Goal: Task Accomplishment & Management: Manage account settings

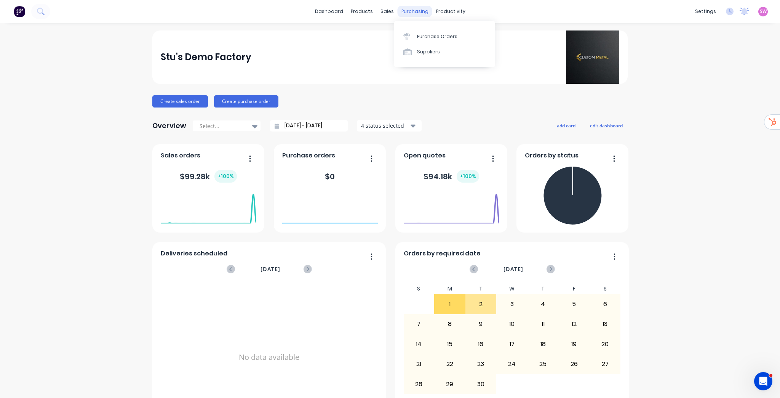
click at [416, 9] on div "purchasing" at bounding box center [415, 11] width 35 height 11
click at [412, 34] on div "Sales Orders" at bounding box center [412, 36] width 31 height 7
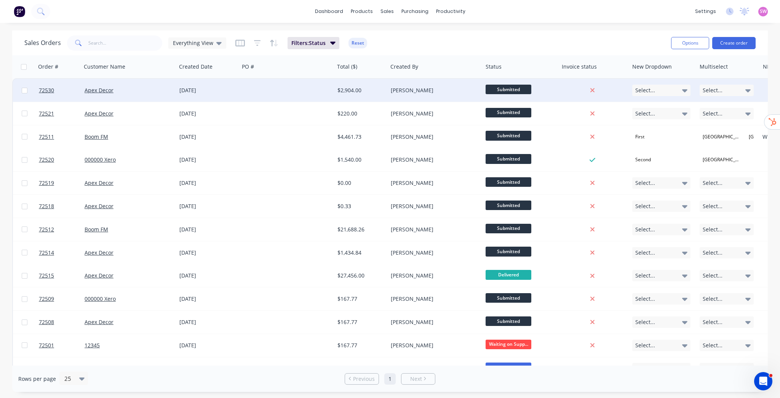
click at [459, 94] on div "[PERSON_NAME]" at bounding box center [435, 90] width 95 height 23
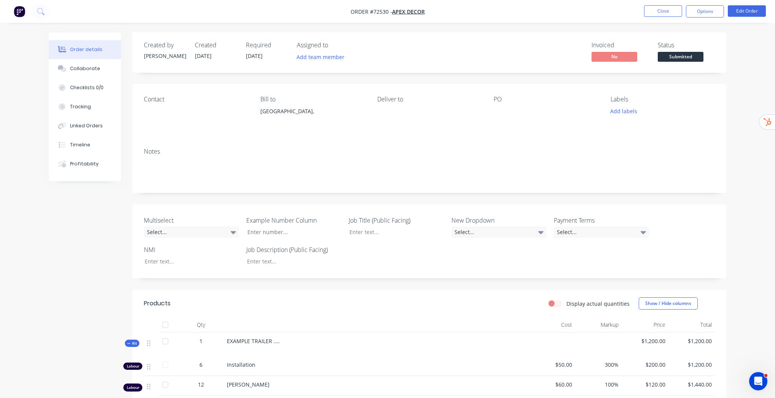
click at [717, 18] on nav "Order #72530 - Apex Decor Close Options Edit Order" at bounding box center [387, 11] width 775 height 23
click at [717, 15] on button "Options" at bounding box center [705, 11] width 38 height 12
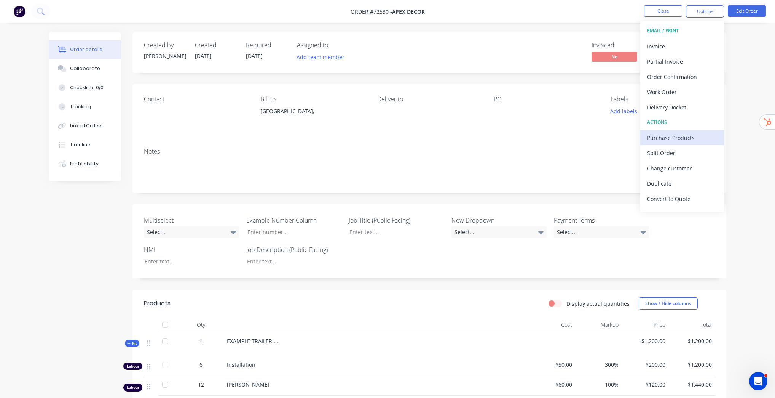
click at [678, 139] on div "Purchase Products" at bounding box center [682, 137] width 70 height 11
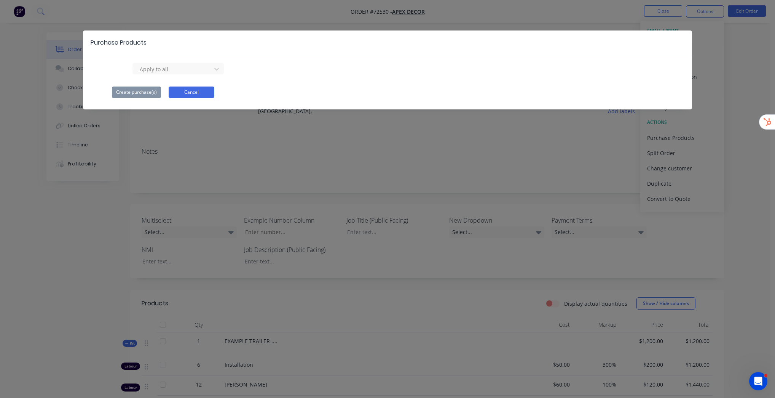
click at [189, 88] on button "Cancel" at bounding box center [192, 91] width 46 height 11
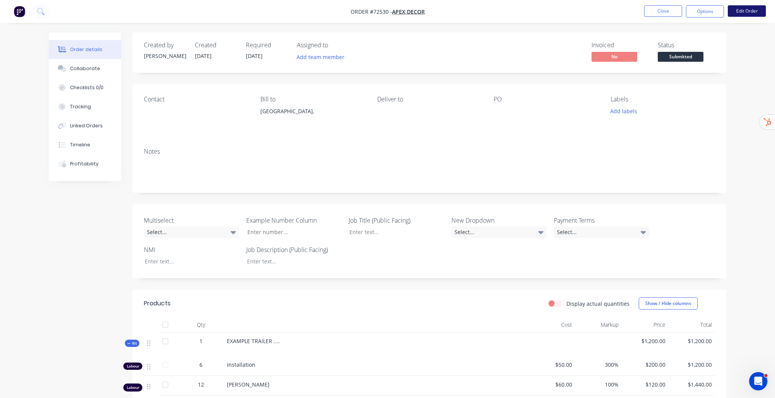
click at [744, 10] on button "Edit Order" at bounding box center [747, 10] width 38 height 11
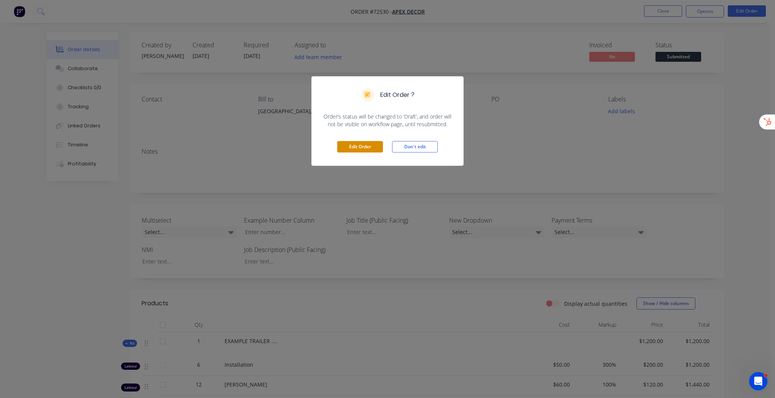
click at [362, 150] on button "Edit Order" at bounding box center [360, 146] width 46 height 11
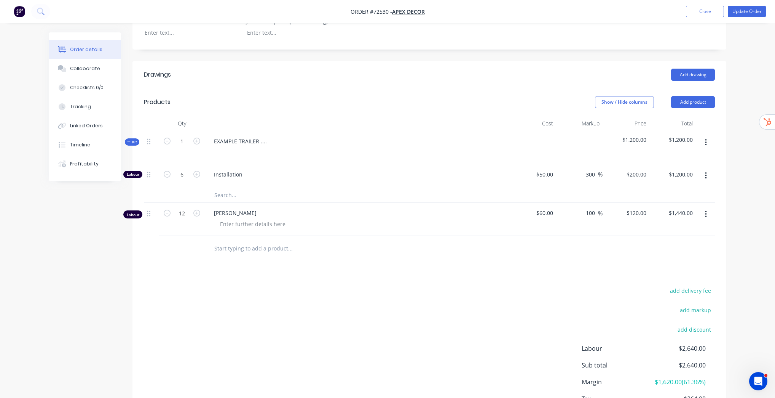
scroll to position [286, 0]
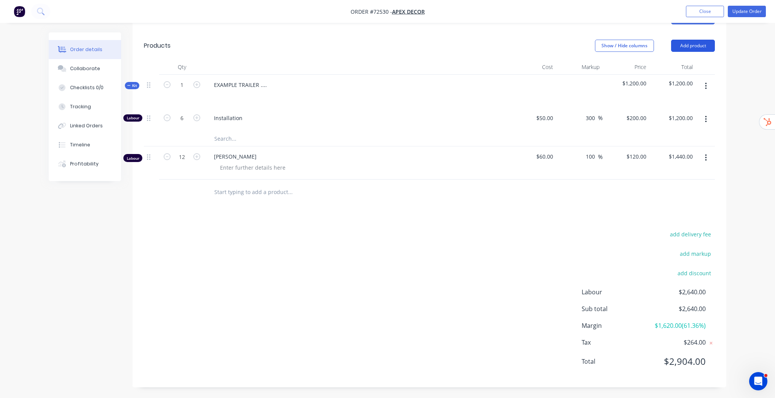
click at [695, 44] on button "Add product" at bounding box center [693, 46] width 44 height 12
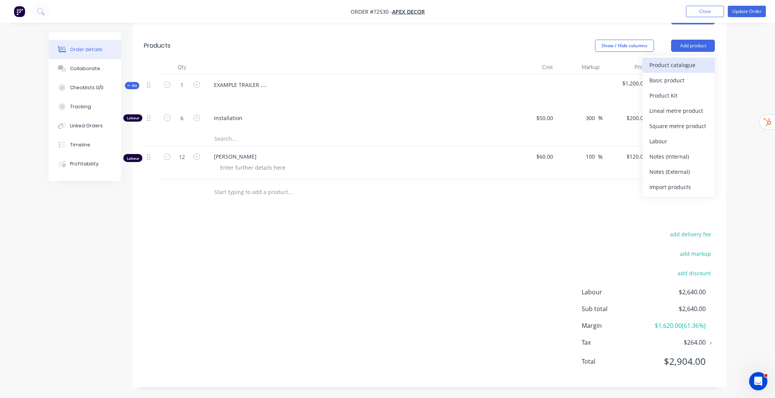
click at [682, 65] on div "Product catalogue" at bounding box center [679, 64] width 59 height 11
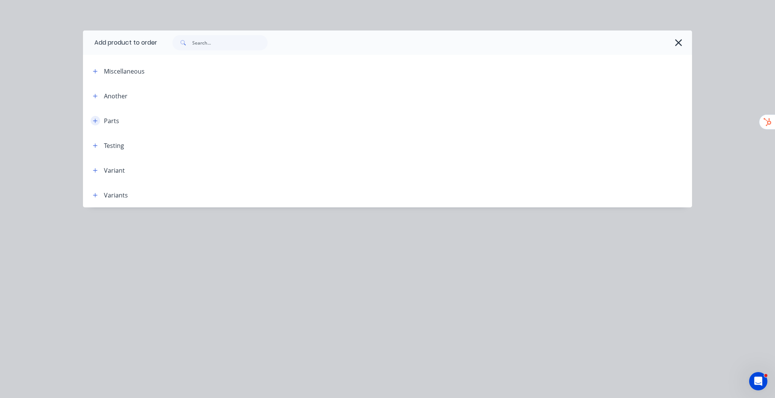
click at [93, 121] on icon "button" at bounding box center [95, 120] width 5 height 5
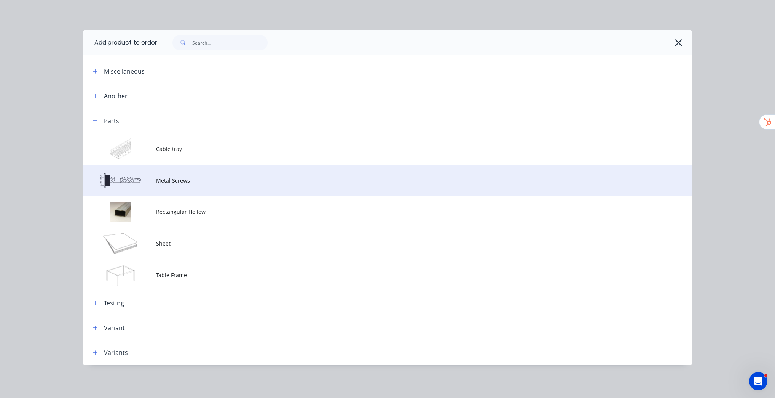
click at [138, 170] on td at bounding box center [119, 181] width 73 height 32
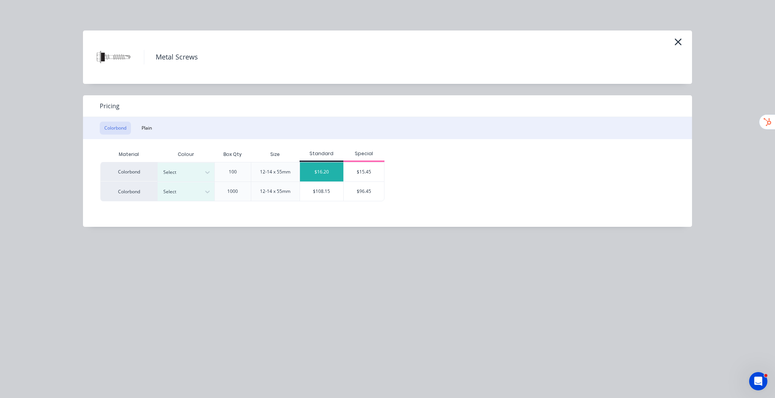
click at [319, 174] on div "$16.20" at bounding box center [321, 171] width 43 height 19
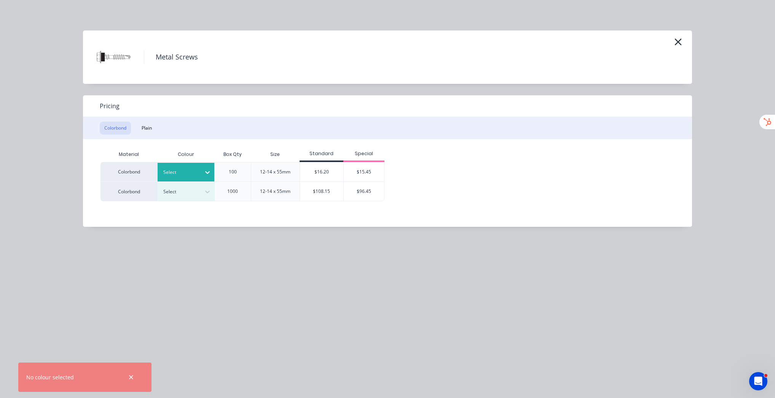
click at [190, 175] on div at bounding box center [180, 172] width 34 height 8
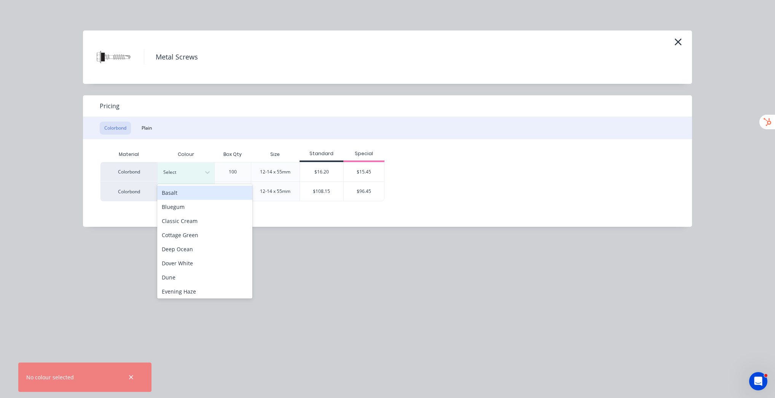
click at [186, 203] on div "Bluegum" at bounding box center [204, 207] width 95 height 14
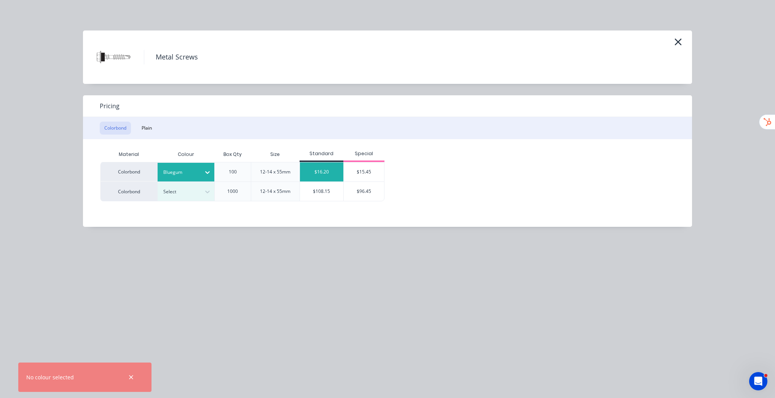
click at [320, 172] on div "$16.20" at bounding box center [321, 171] width 43 height 19
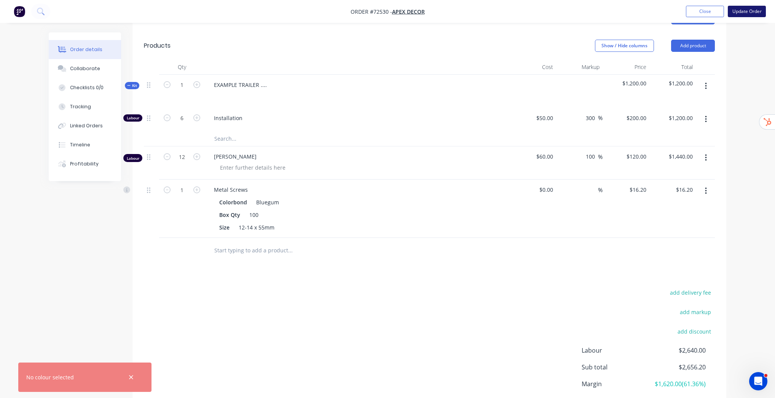
click at [738, 11] on button "Update Order" at bounding box center [747, 11] width 38 height 11
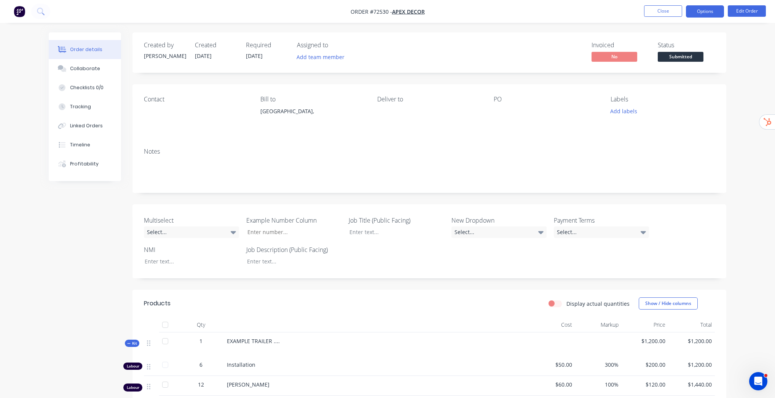
click at [710, 11] on button "Options" at bounding box center [705, 11] width 38 height 12
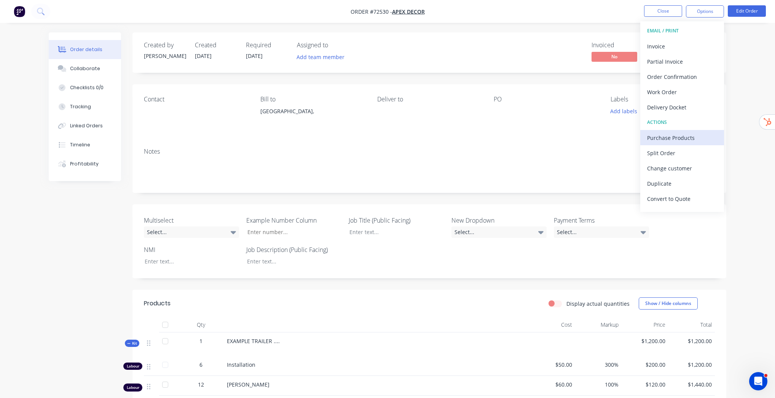
click at [670, 133] on div "Purchase Products" at bounding box center [682, 137] width 70 height 11
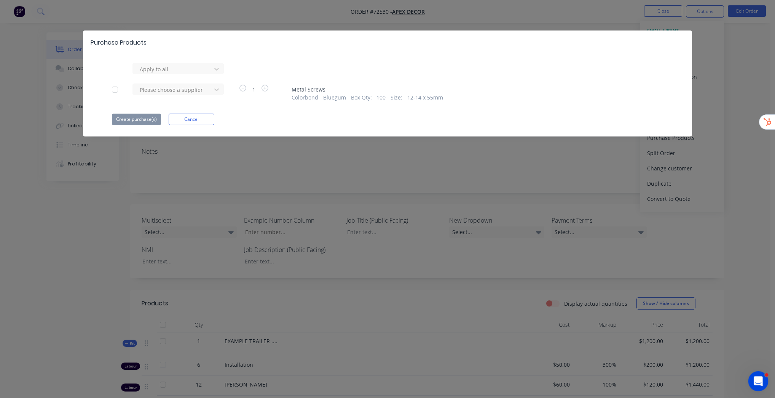
click at [760, 376] on icon "Open Intercom Messenger" at bounding box center [757, 380] width 13 height 13
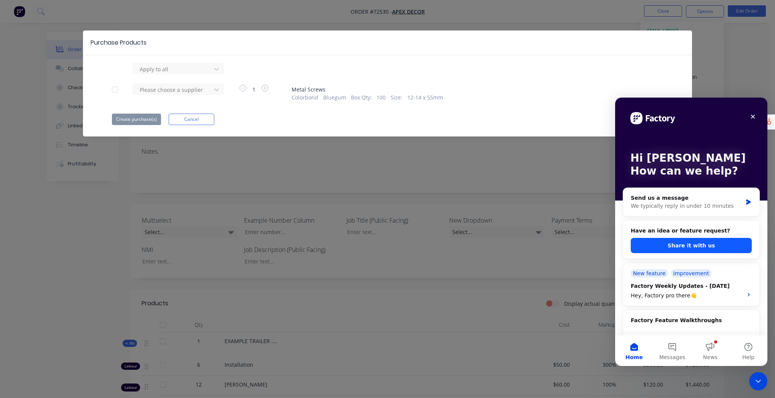
click at [715, 244] on button "Share it with us" at bounding box center [691, 245] width 121 height 15
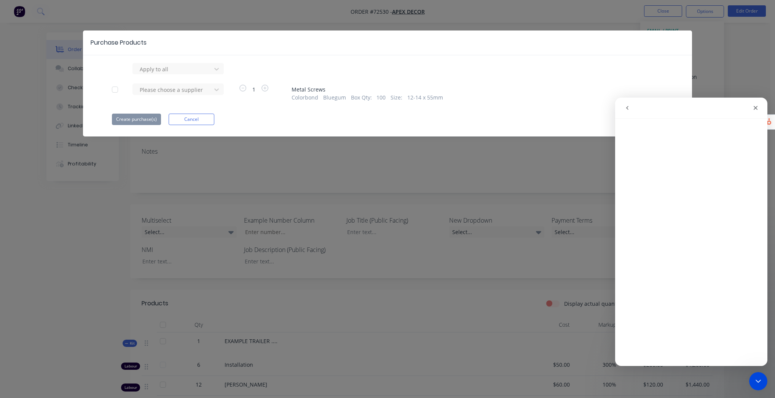
click at [631, 104] on button "go back" at bounding box center [627, 108] width 14 height 14
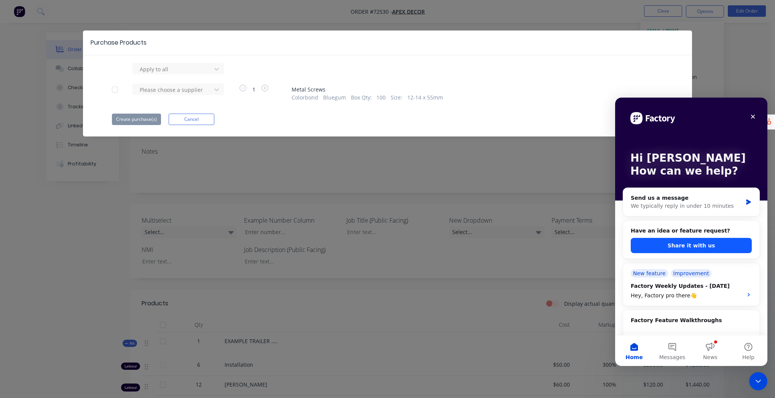
click at [705, 249] on button "Share it with us" at bounding box center [691, 245] width 121 height 15
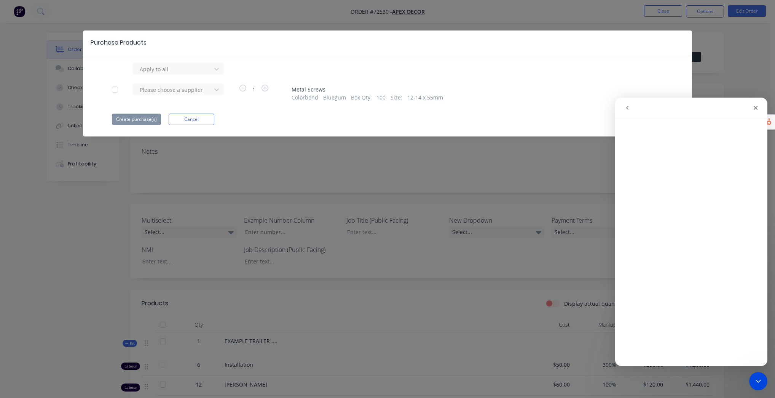
click at [375, 188] on div "Purchase Products Apply to all Please choose a supplier 1 Metal Screws Colorbon…" at bounding box center [387, 199] width 775 height 398
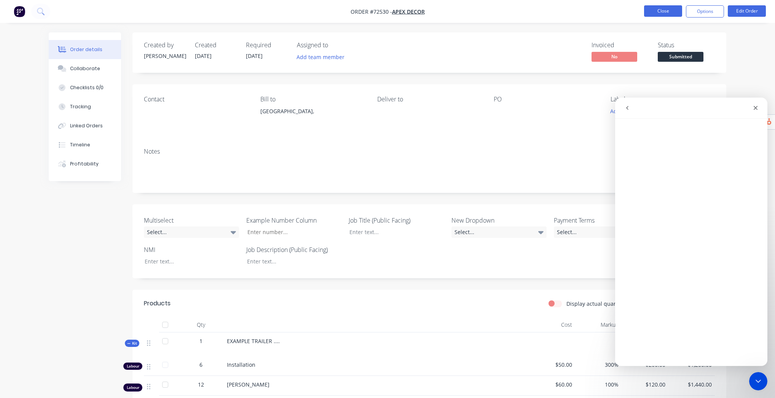
click at [663, 13] on button "Close" at bounding box center [663, 10] width 38 height 11
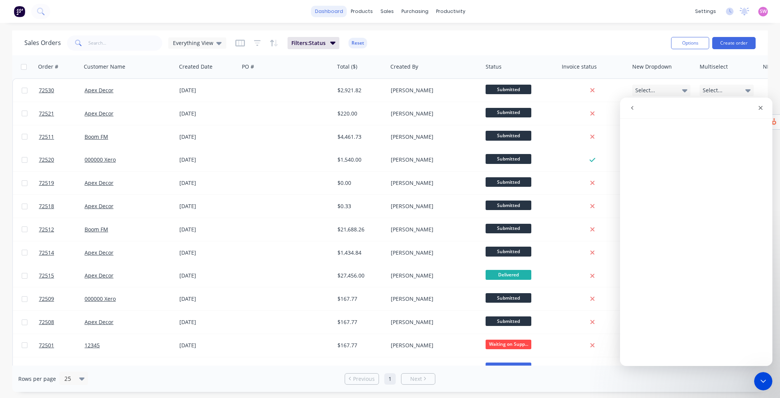
click at [345, 11] on link "dashboard" at bounding box center [329, 11] width 36 height 11
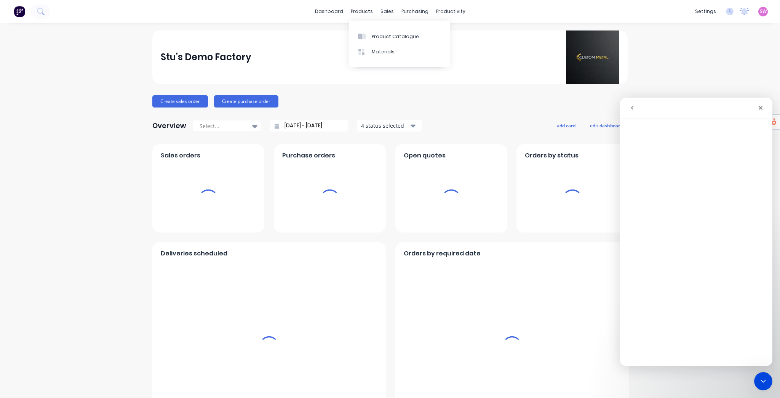
click at [763, 10] on div "SW Stu's Demo Factory Stuart Wheatley Administrator Profile Sign out" at bounding box center [763, 12] width 10 height 10
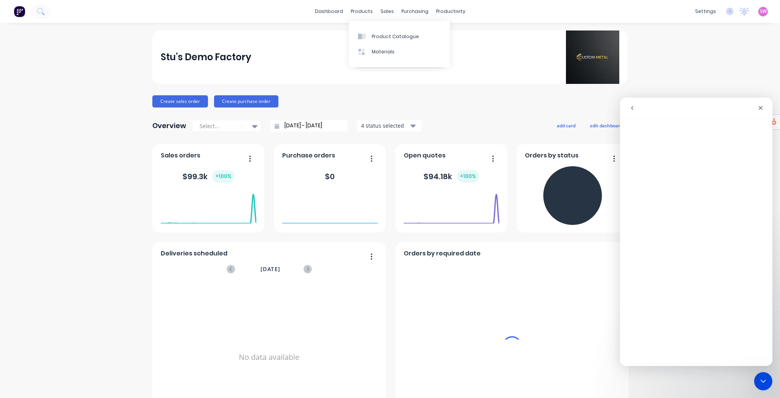
click at [760, 11] on span "SW" at bounding box center [763, 11] width 7 height 7
click at [743, 94] on div "Sign out" at bounding box center [750, 95] width 21 height 7
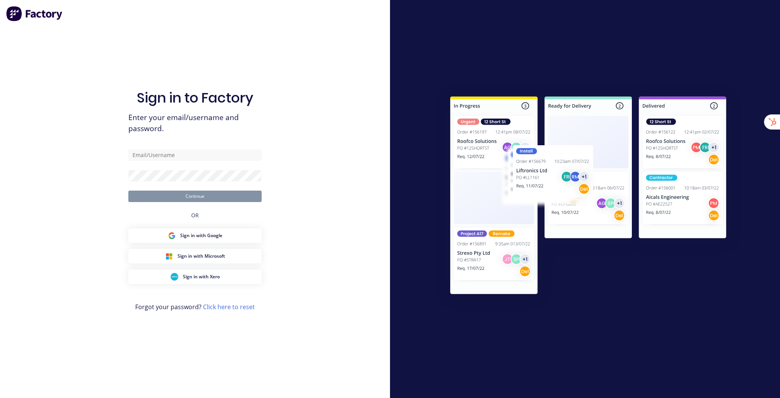
type input "[EMAIL_ADDRESS][DOMAIN_NAME]"
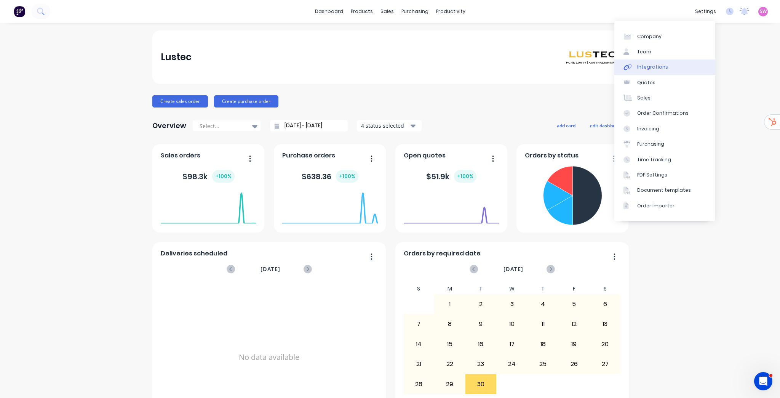
click at [672, 64] on link "Integrations" at bounding box center [664, 66] width 101 height 15
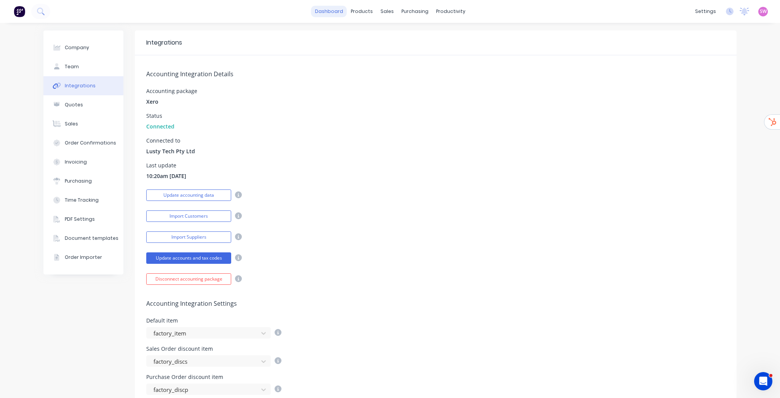
click at [325, 13] on link "dashboard" at bounding box center [329, 11] width 36 height 11
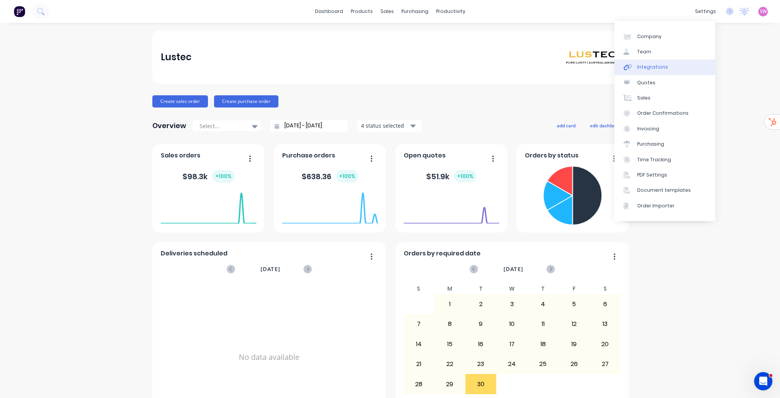
click at [666, 67] on link "Integrations" at bounding box center [664, 66] width 101 height 15
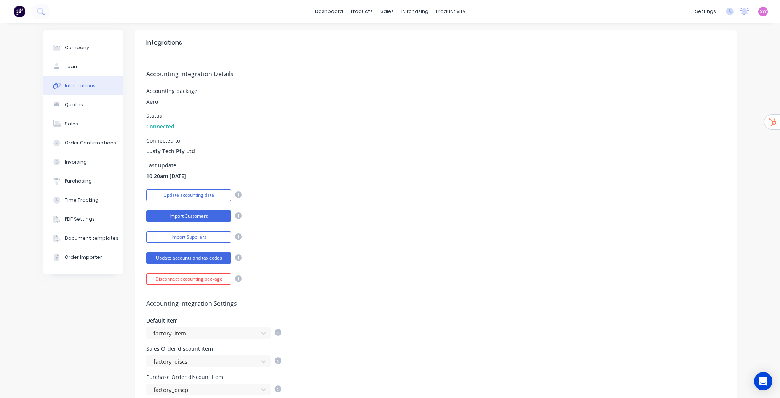
click at [189, 220] on button "Import Customers" at bounding box center [188, 215] width 85 height 11
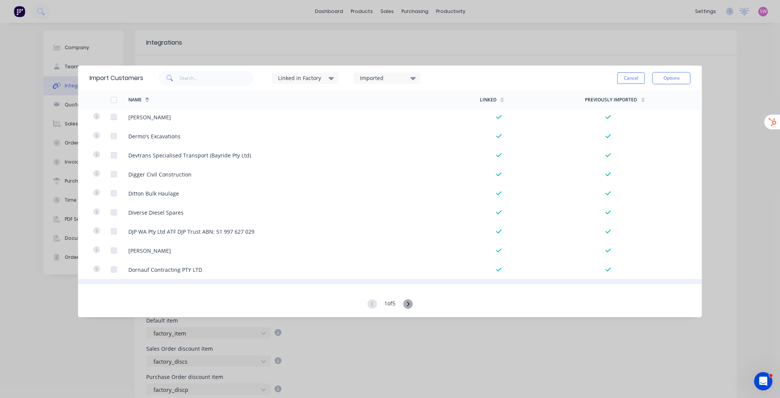
scroll to position [1729, 0]
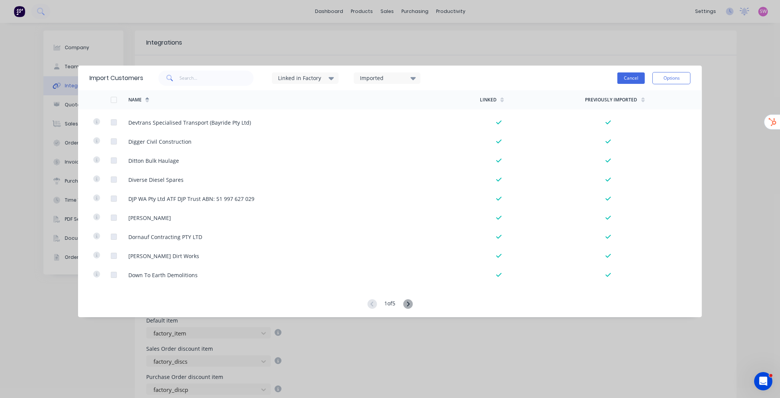
click at [627, 76] on button "Cancel" at bounding box center [630, 77] width 27 height 11
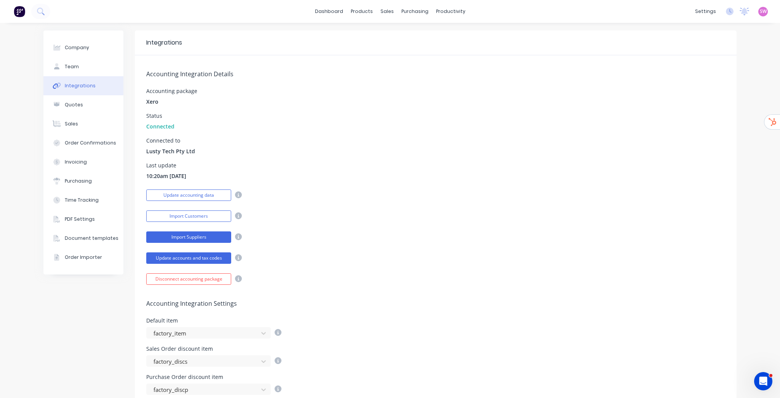
click at [195, 237] on button "Import Suppliers" at bounding box center [188, 236] width 85 height 11
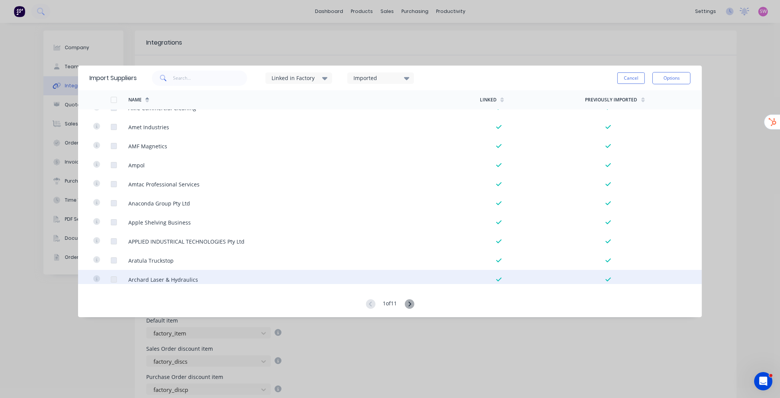
scroll to position [1340, 0]
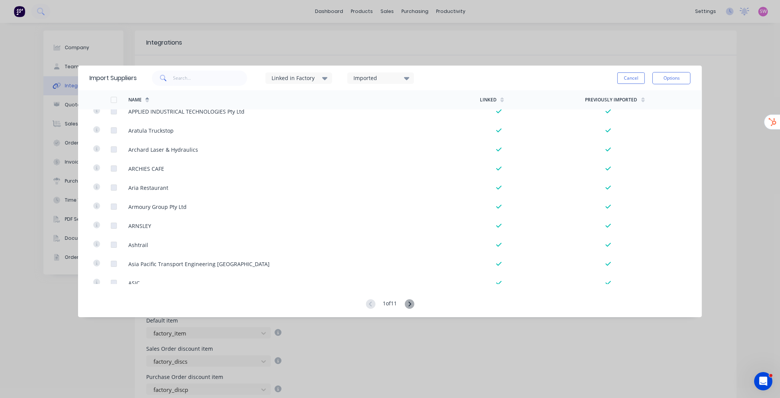
drag, startPoint x: 631, startPoint y: 77, endPoint x: 626, endPoint y: 78, distance: 5.2
click at [631, 77] on button "Cancel" at bounding box center [630, 77] width 27 height 11
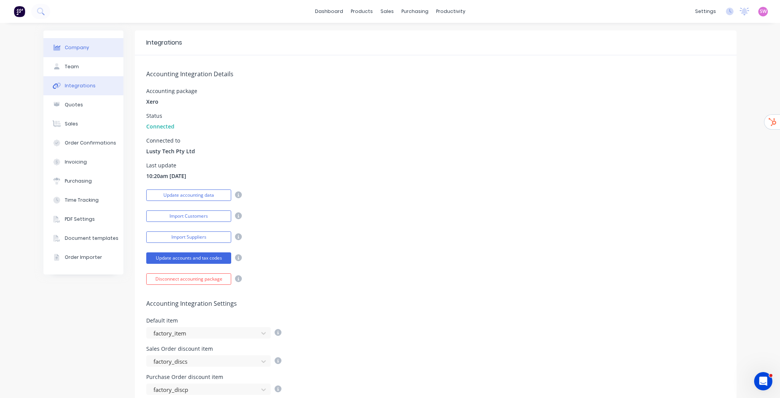
click at [79, 53] on button "Company" at bounding box center [83, 47] width 80 height 19
select select "AU"
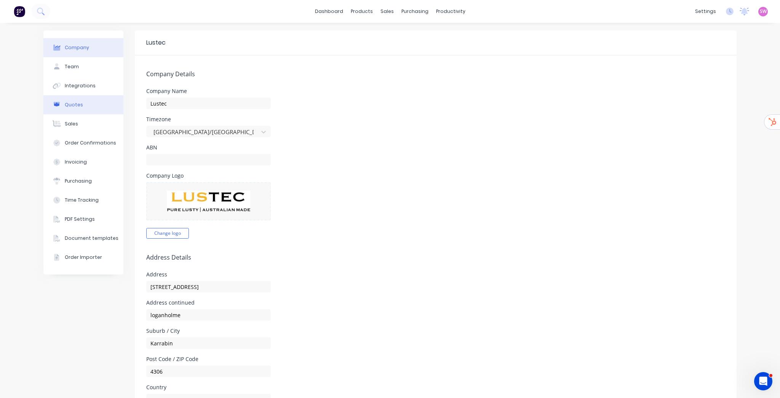
click at [81, 109] on button "Quotes" at bounding box center [83, 104] width 80 height 19
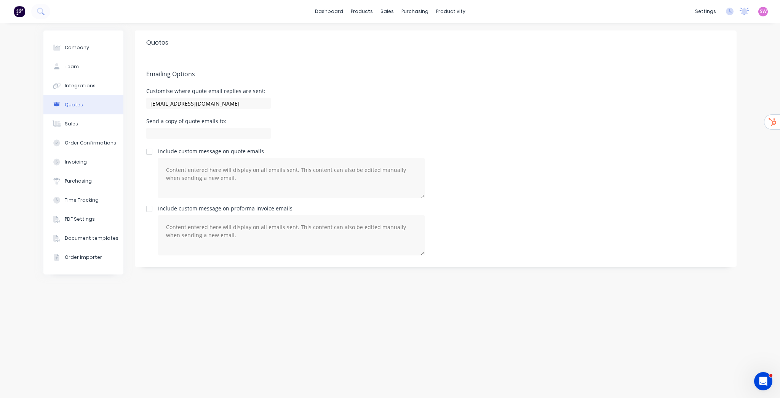
click at [366, 86] on div "Emailing Options Customise where quote email replies are sent: team+lustec@fact…" at bounding box center [436, 160] width 602 height 211
click at [88, 85] on div "Integrations" at bounding box center [80, 85] width 31 height 7
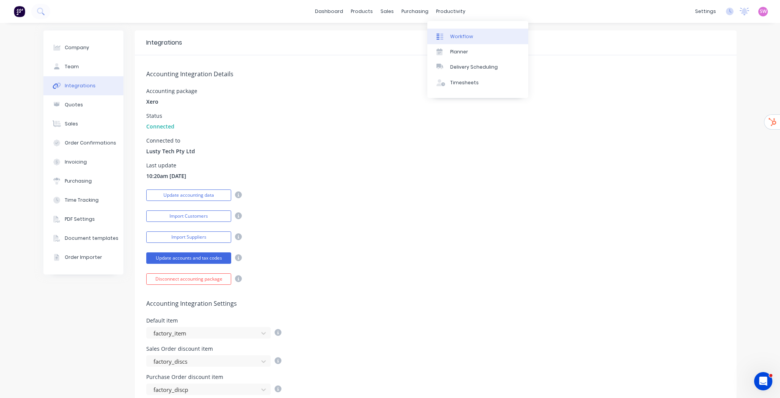
click at [454, 35] on div "Workflow" at bounding box center [461, 36] width 23 height 7
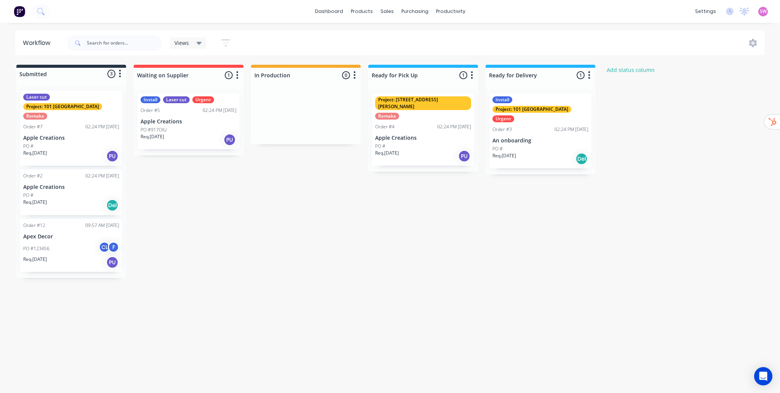
click at [327, 220] on div "Submitted 3 Status colour #273444 hex #273444 Save Cancel Summaries Total order…" at bounding box center [408, 171] width 828 height 213
click at [661, 78] on link "Quotes" at bounding box center [669, 82] width 101 height 15
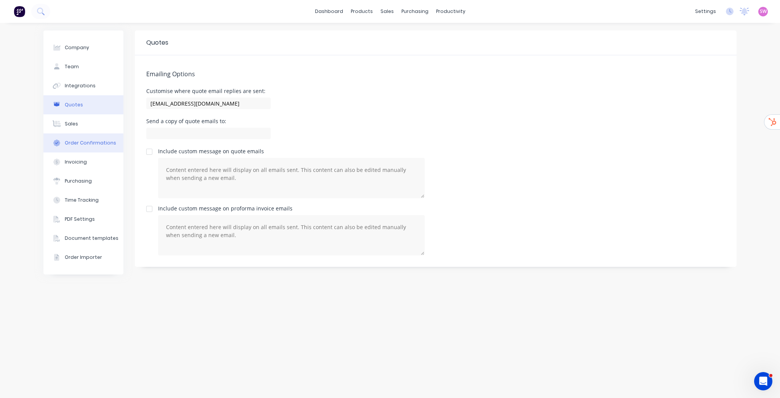
click at [70, 138] on button "Order Confirmations" at bounding box center [83, 142] width 80 height 19
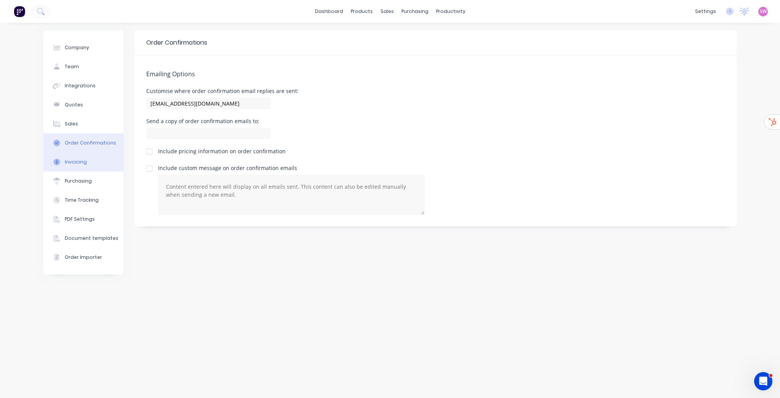
click at [78, 162] on div "Invoicing" at bounding box center [76, 161] width 22 height 7
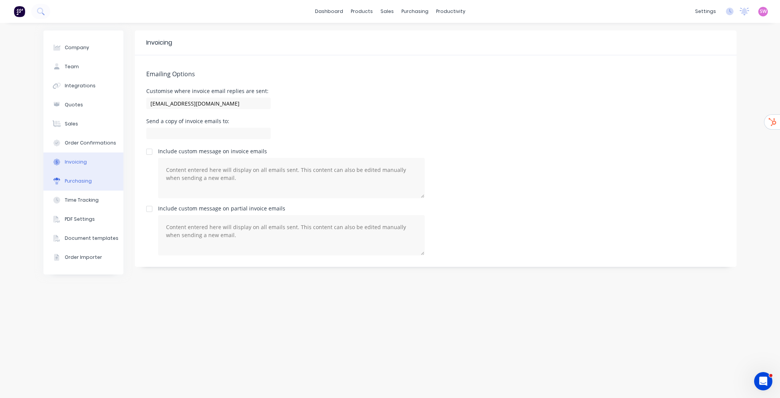
click at [96, 182] on button "Purchasing" at bounding box center [83, 180] width 80 height 19
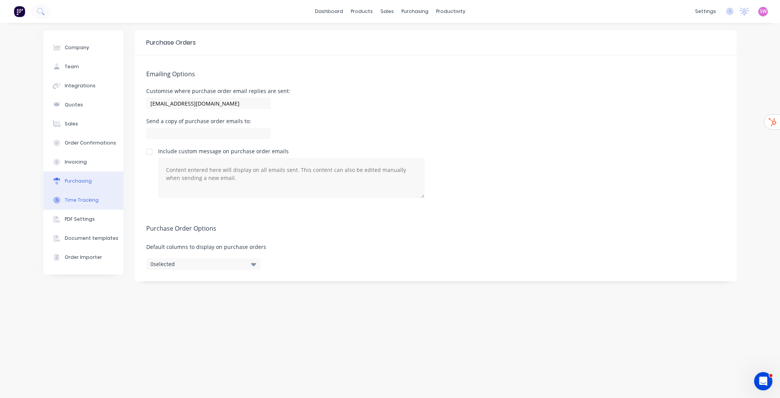
click at [105, 194] on button "Time Tracking" at bounding box center [83, 199] width 80 height 19
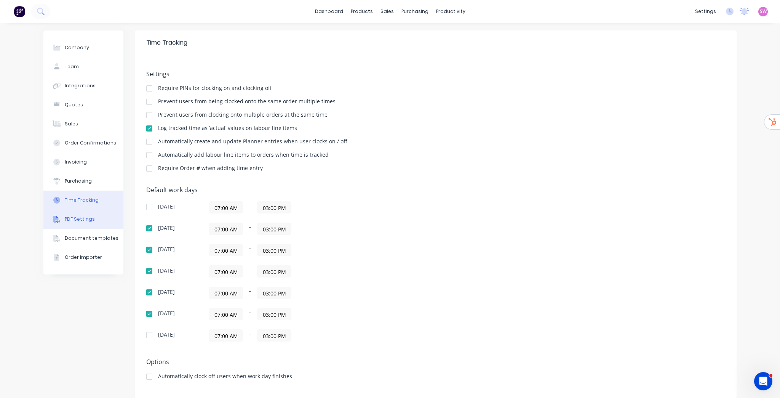
click at [83, 221] on div "PDF Settings" at bounding box center [80, 219] width 30 height 7
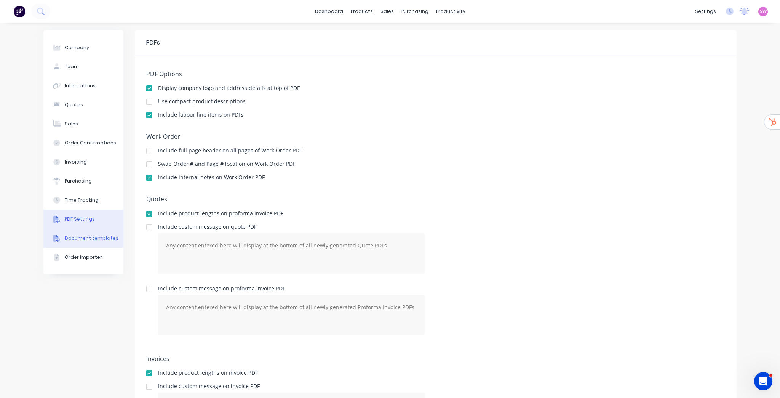
click at [87, 238] on div "Document templates" at bounding box center [92, 238] width 54 height 7
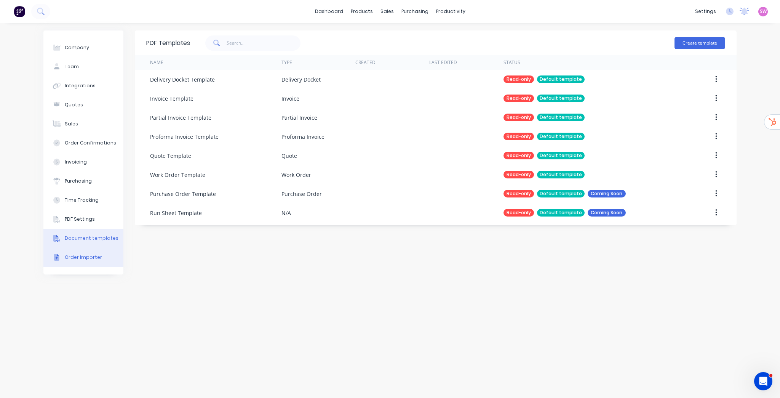
click at [79, 259] on div "Order Importer" at bounding box center [83, 257] width 37 height 7
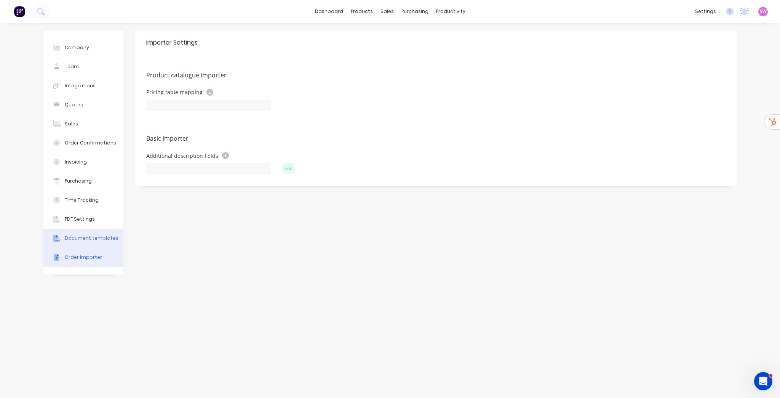
click at [84, 236] on div "Document templates" at bounding box center [92, 238] width 54 height 7
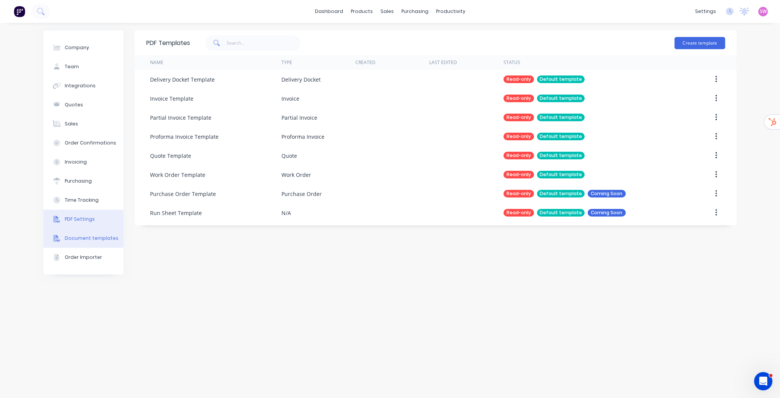
click at [83, 219] on div "PDF Settings" at bounding box center [80, 219] width 30 height 7
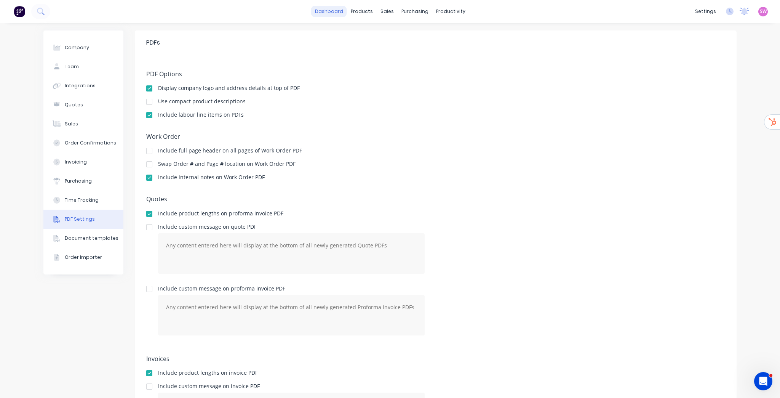
click at [340, 17] on link "dashboard" at bounding box center [329, 11] width 36 height 11
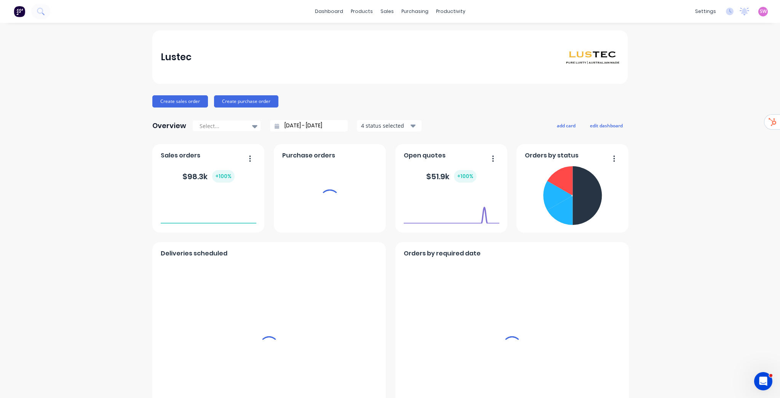
click at [760, 11] on span "SW" at bounding box center [763, 11] width 7 height 7
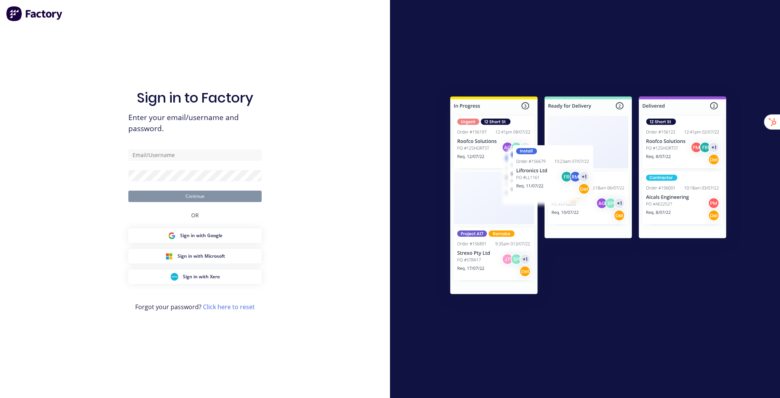
type input "[EMAIL_ADDRESS][DOMAIN_NAME]"
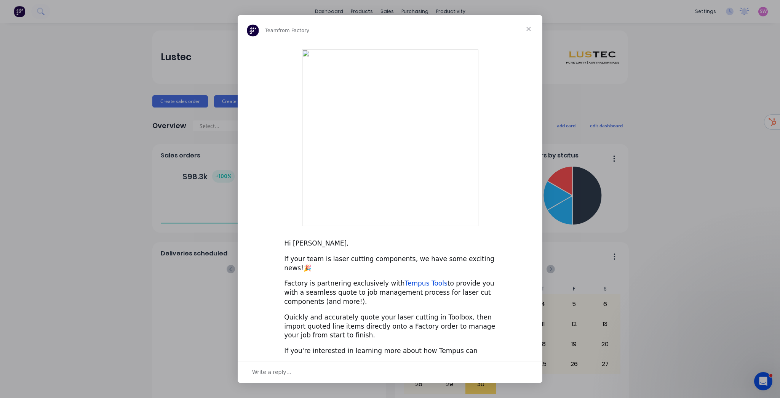
click at [524, 43] on span "Close" at bounding box center [528, 28] width 27 height 27
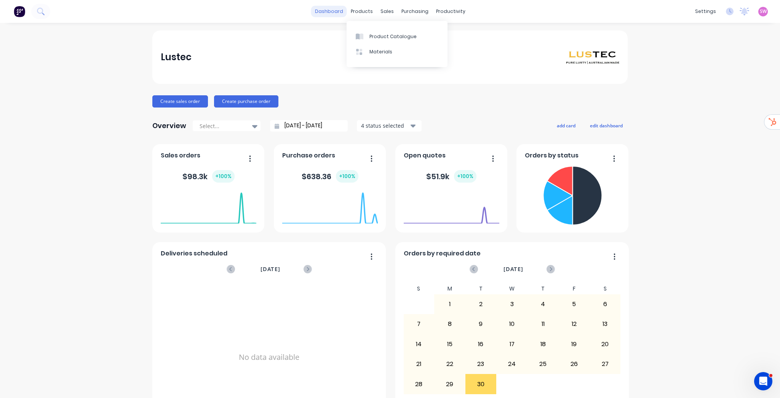
drag, startPoint x: 342, startPoint y: 13, endPoint x: 346, endPoint y: 13, distance: 3.8
click at [342, 13] on link "dashboard" at bounding box center [329, 11] width 36 height 11
click at [761, 14] on span "SW" at bounding box center [763, 11] width 7 height 7
click at [711, 93] on button "Sign out" at bounding box center [715, 95] width 101 height 15
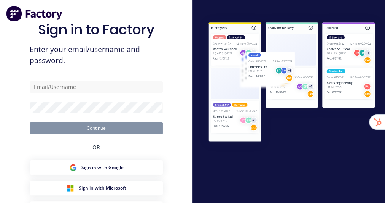
type input "[EMAIL_ADDRESS][DOMAIN_NAME]"
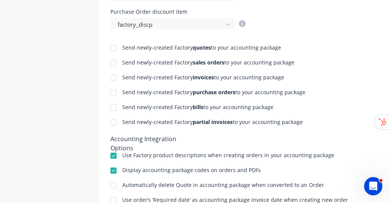
scroll to position [366, 0]
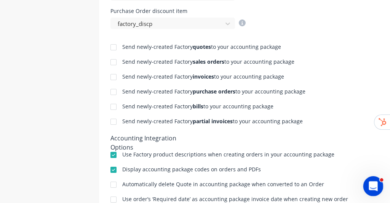
click at [368, 183] on icon "Open Intercom Messenger" at bounding box center [372, 185] width 13 height 13
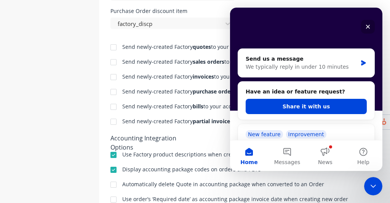
scroll to position [91, 0]
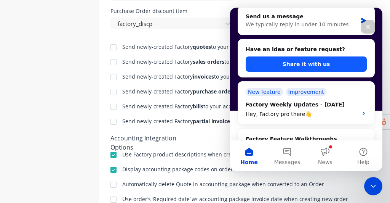
click at [343, 67] on button "Share it with us" at bounding box center [306, 63] width 121 height 15
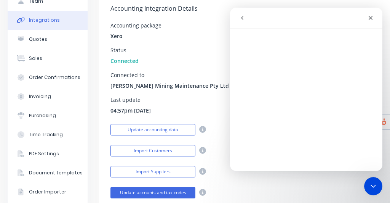
scroll to position [0, 0]
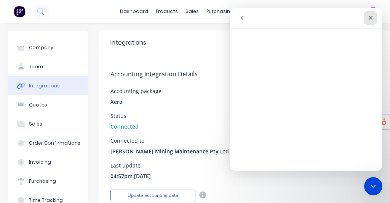
click at [372, 18] on icon "Close" at bounding box center [370, 18] width 6 height 6
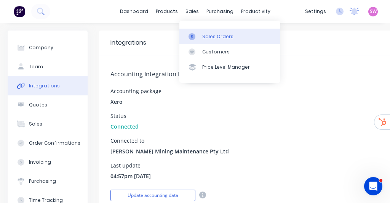
click at [207, 29] on link "Sales Orders" at bounding box center [229, 36] width 101 height 15
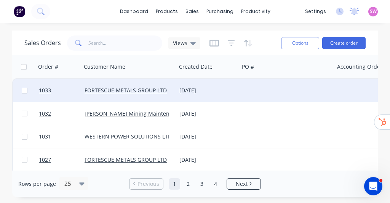
click at [242, 88] on div at bounding box center [286, 90] width 95 height 23
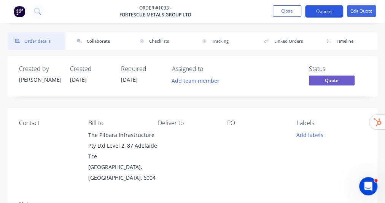
click at [328, 13] on button "Options" at bounding box center [324, 11] width 38 height 12
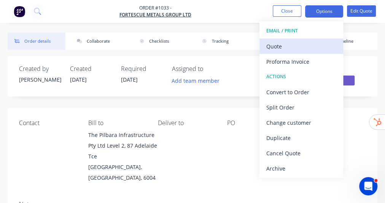
click at [291, 44] on div "Quote" at bounding box center [302, 46] width 70 height 11
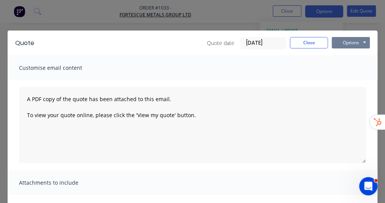
click at [351, 43] on button "Options" at bounding box center [351, 42] width 38 height 11
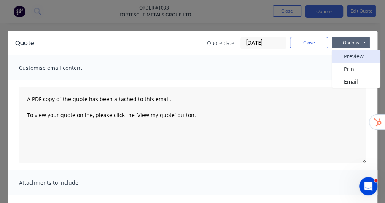
click at [346, 56] on button "Preview" at bounding box center [356, 56] width 49 height 13
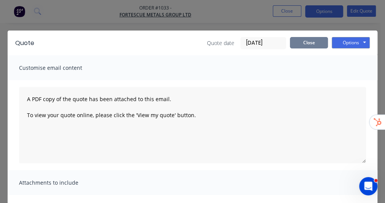
click at [313, 42] on button "Close" at bounding box center [309, 42] width 38 height 11
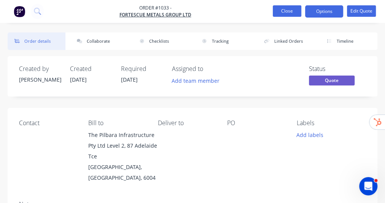
click at [282, 8] on button "Close" at bounding box center [287, 10] width 29 height 11
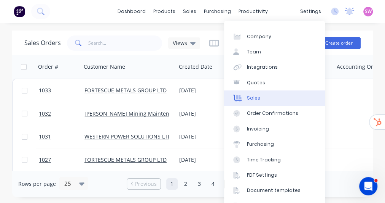
click at [262, 100] on link "Sales" at bounding box center [274, 97] width 101 height 15
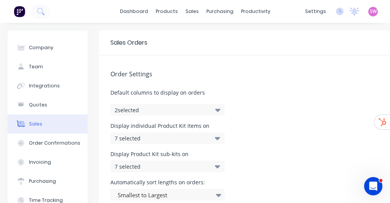
scroll to position [61, 0]
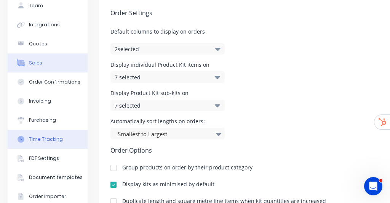
click at [46, 137] on div "Time Tracking" at bounding box center [46, 139] width 34 height 7
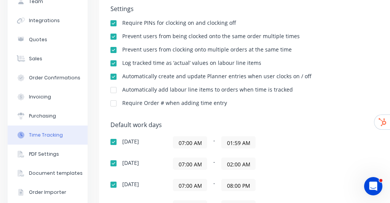
scroll to position [53, 0]
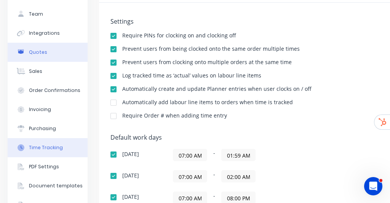
click at [41, 56] on button "Quotes" at bounding box center [48, 52] width 80 height 19
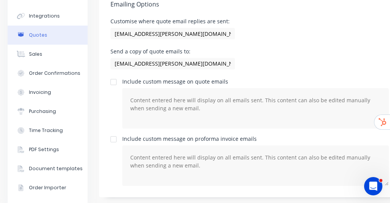
scroll to position [84, 0]
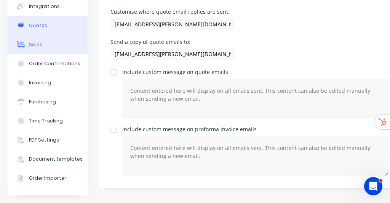
click at [40, 41] on div "Sales" at bounding box center [35, 44] width 13 height 7
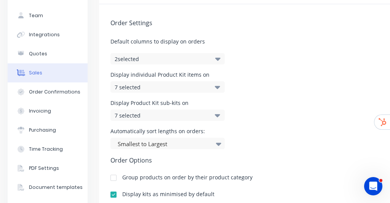
scroll to position [51, 0]
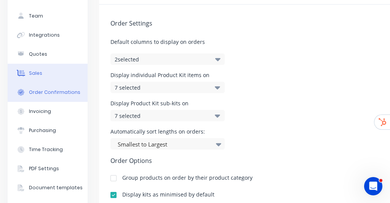
click at [49, 96] on button "Order Confirmations" at bounding box center [48, 92] width 80 height 19
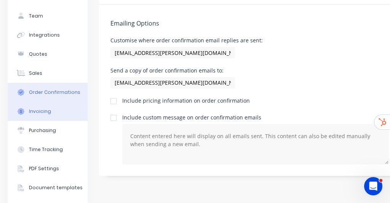
click at [46, 112] on div "Invoicing" at bounding box center [40, 111] width 22 height 7
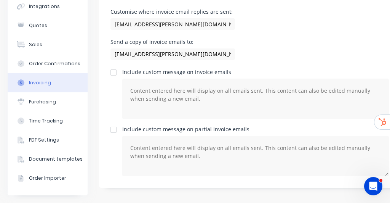
scroll to position [84, 0]
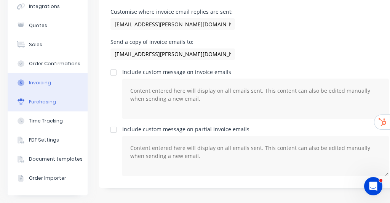
click at [42, 101] on button "Purchasing" at bounding box center [48, 101] width 80 height 19
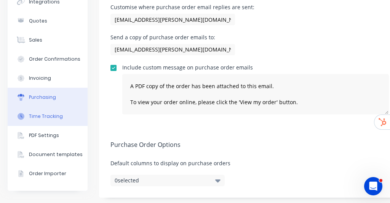
click at [46, 113] on div "Time Tracking" at bounding box center [46, 116] width 34 height 7
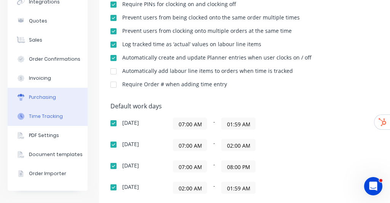
click at [46, 98] on div "Purchasing" at bounding box center [42, 97] width 27 height 7
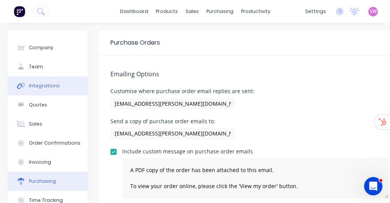
click at [47, 89] on button "Integrations" at bounding box center [48, 85] width 80 height 19
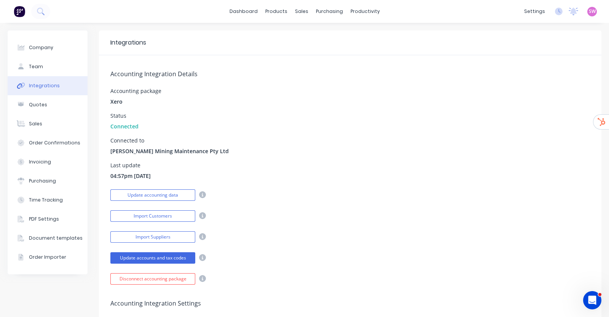
drag, startPoint x: 336, startPoint y: 99, endPoint x: 332, endPoint y: 102, distance: 4.6
click at [335, 100] on div "Accounting package Xero" at bounding box center [350, 96] width 480 height 17
click at [40, 102] on div "Quotes" at bounding box center [38, 104] width 18 height 7
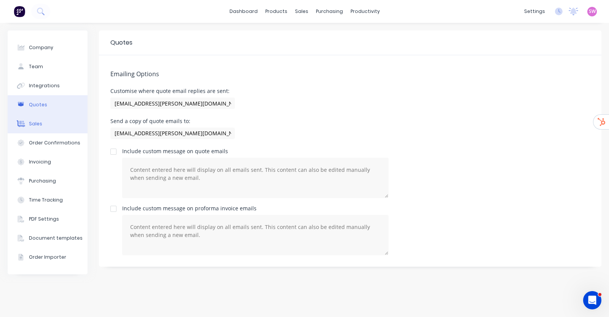
click at [46, 122] on button "Sales" at bounding box center [48, 123] width 80 height 19
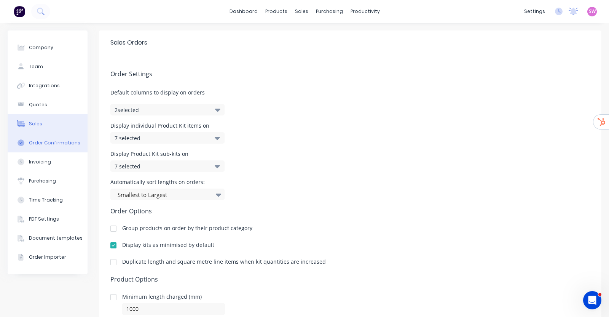
click at [46, 144] on div "Order Confirmations" at bounding box center [54, 142] width 51 height 7
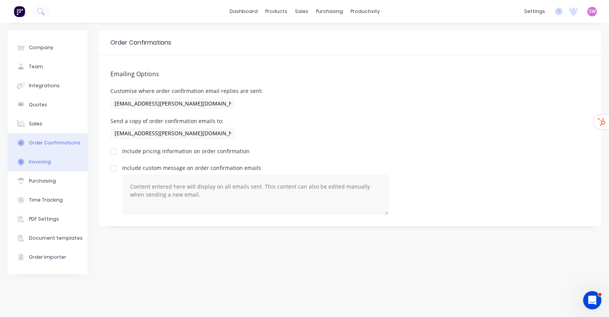
click at [34, 160] on div "Invoicing" at bounding box center [40, 161] width 22 height 7
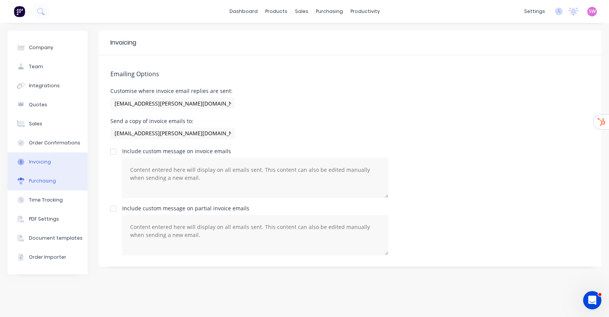
click at [43, 180] on div "Purchasing" at bounding box center [42, 180] width 27 height 7
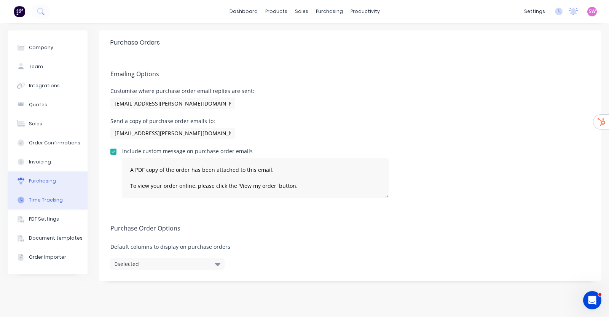
click at [49, 202] on div "Time Tracking" at bounding box center [46, 199] width 34 height 7
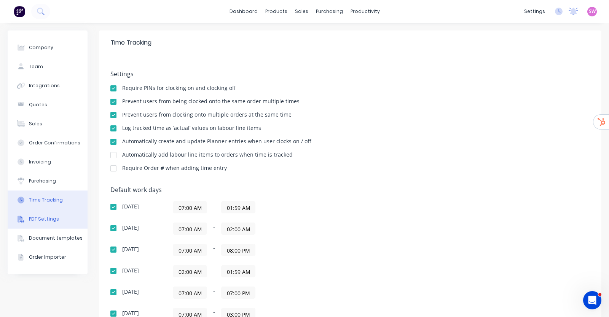
click at [43, 202] on div "PDF Settings" at bounding box center [44, 219] width 30 height 7
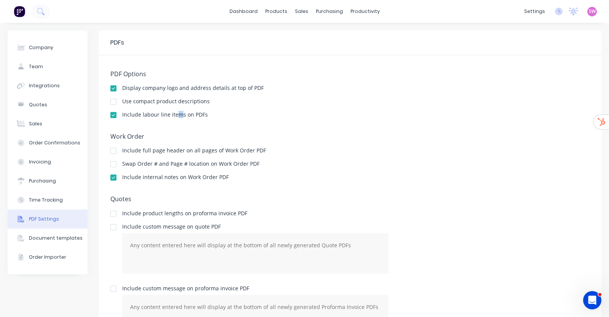
drag, startPoint x: 181, startPoint y: 115, endPoint x: 190, endPoint y: 117, distance: 9.3
click at [184, 115] on div "Include labour line items on PDFs" at bounding box center [165, 114] width 86 height 5
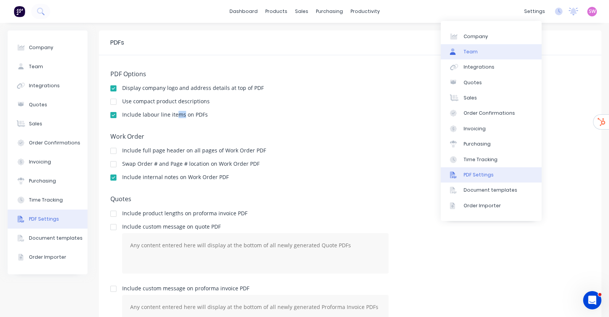
click at [390, 49] on link "Team" at bounding box center [491, 51] width 101 height 15
